Goal: Navigation & Orientation: Go to known website

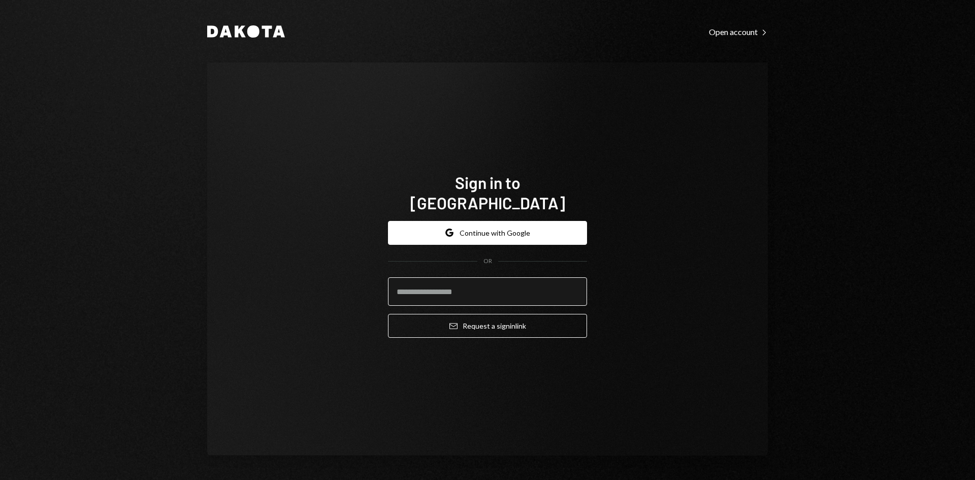
click at [457, 280] on input "email" at bounding box center [487, 291] width 199 height 28
type input "**********"
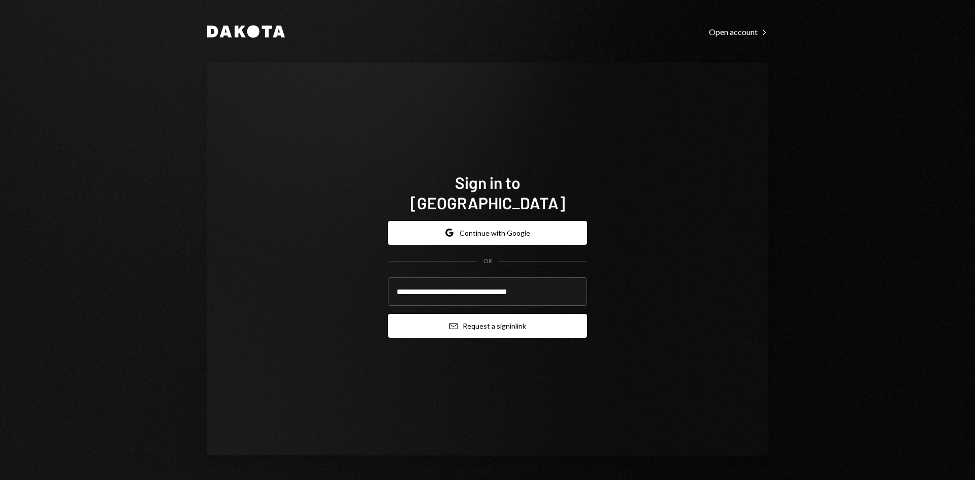
click at [475, 314] on button "Email Request a sign in link" at bounding box center [487, 326] width 199 height 24
